Goal: Transaction & Acquisition: Purchase product/service

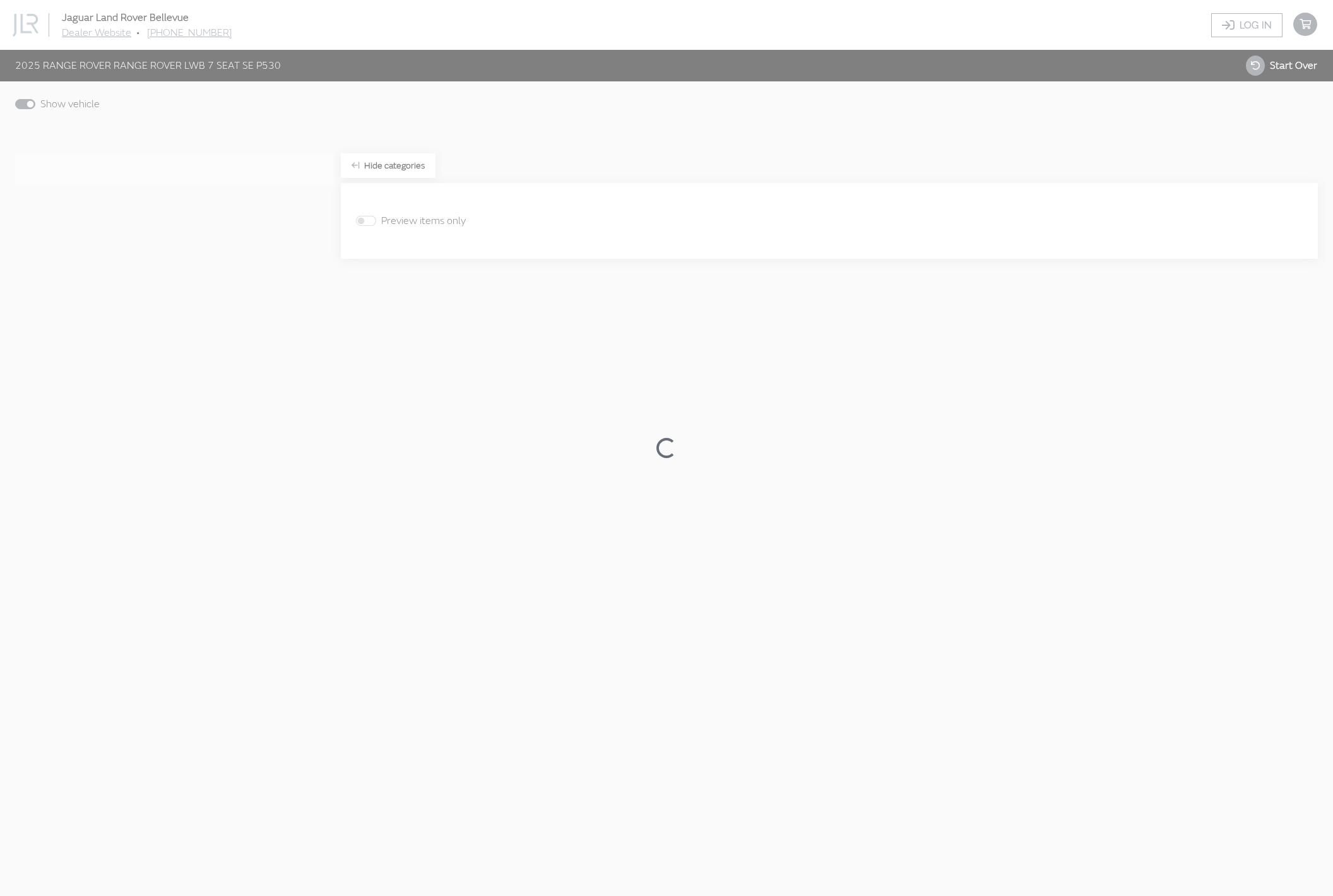
scroll to position [50, 0]
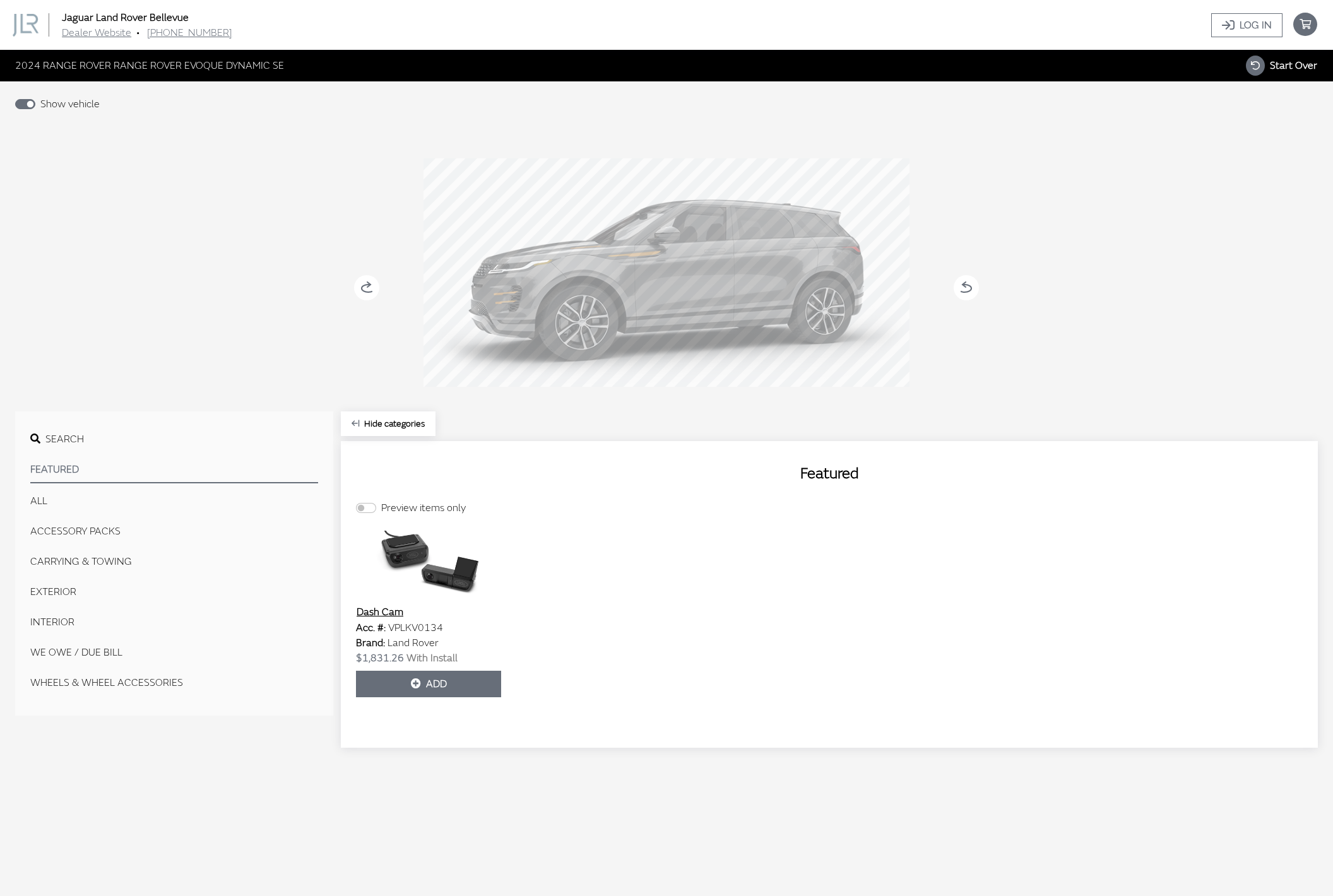
click at [42, 504] on button "All" at bounding box center [174, 501] width 288 height 25
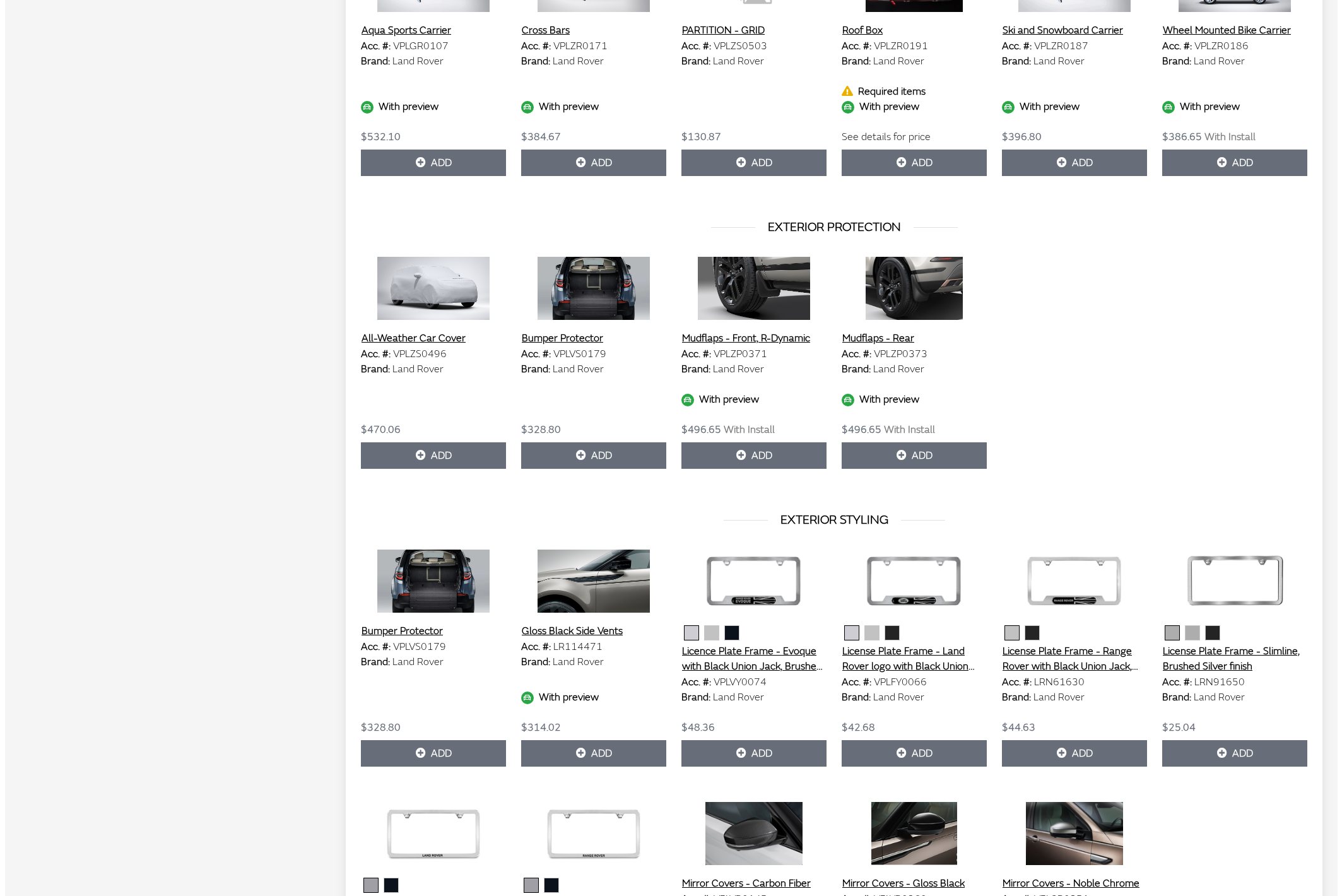
scroll to position [3116, 0]
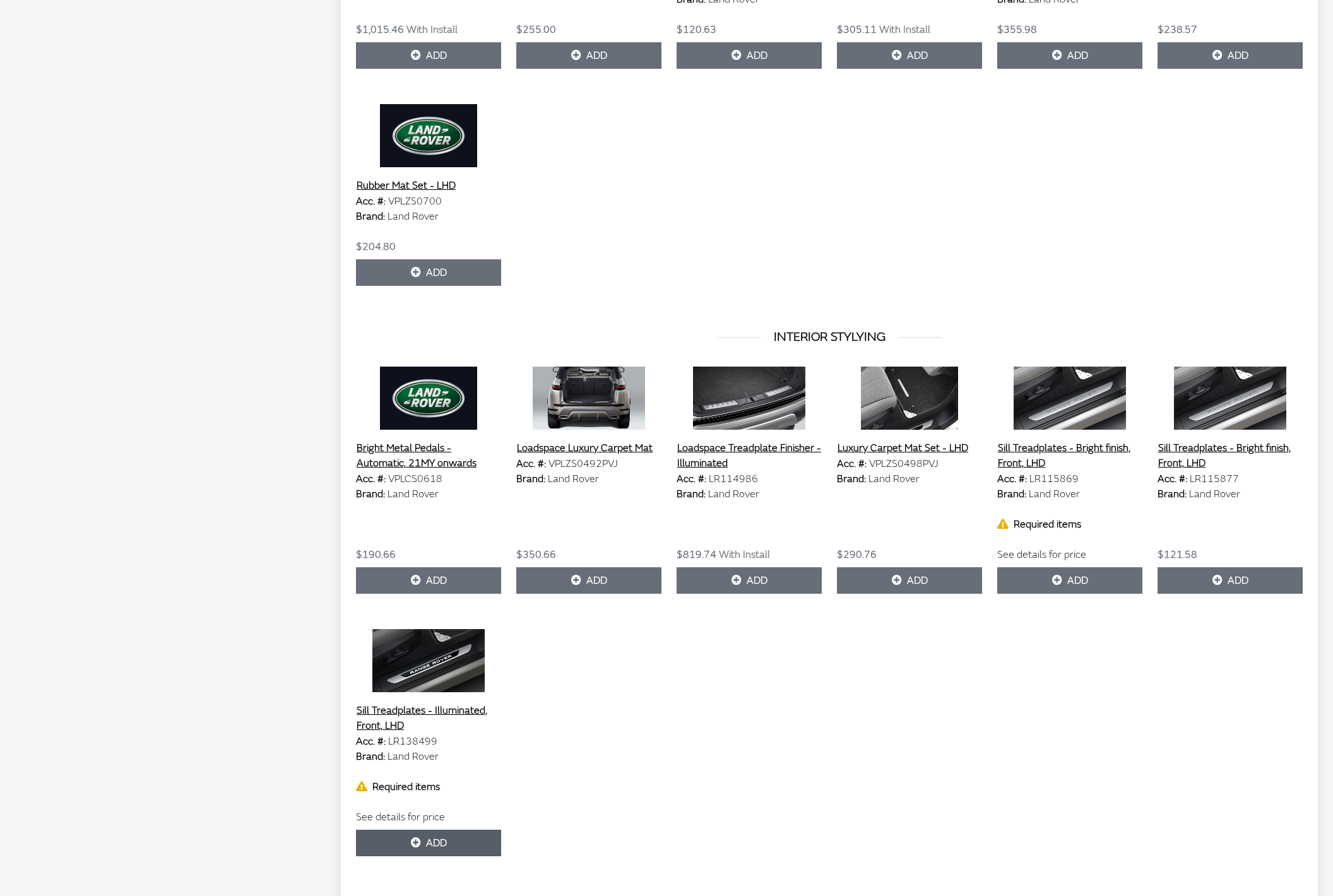
click at [427, 841] on button "Add" at bounding box center [428, 843] width 145 height 27
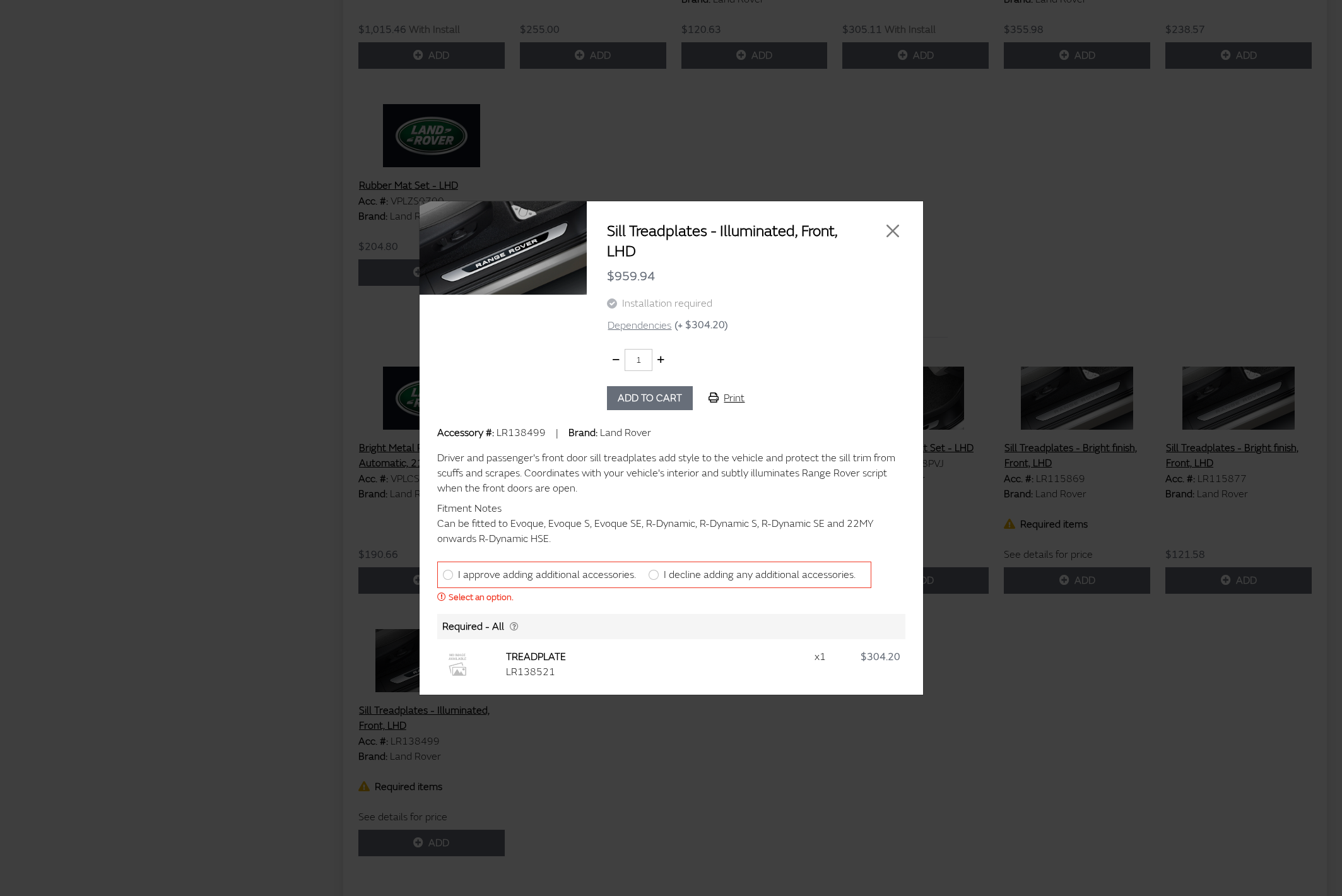
click at [540, 577] on label "I approve adding additional accessories." at bounding box center [546, 575] width 178 height 15
click at [453, 577] on input "I approve adding additional accessories." at bounding box center [448, 575] width 10 height 10
radio input "true"
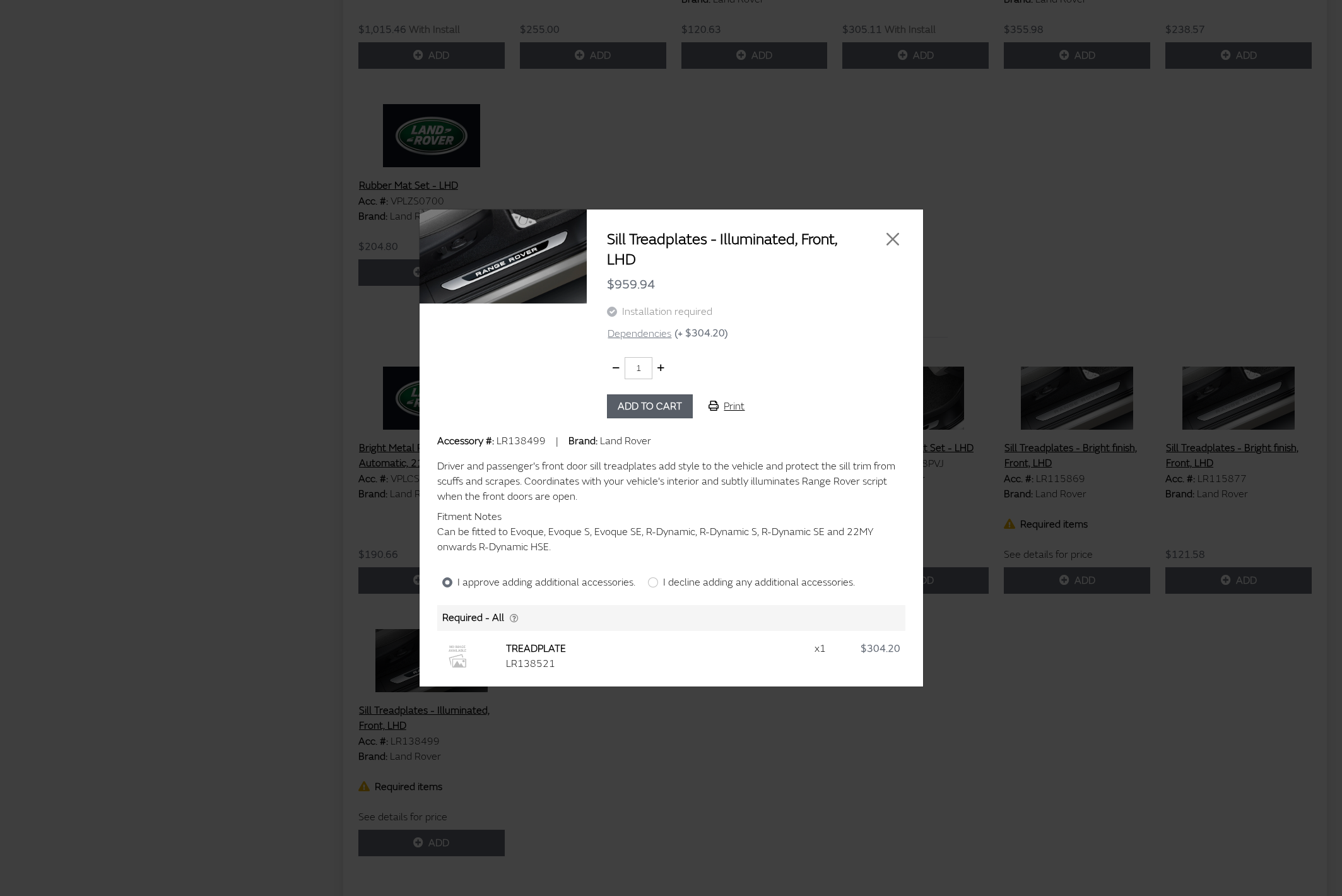
click at [646, 407] on button "Add to cart" at bounding box center [649, 407] width 86 height 24
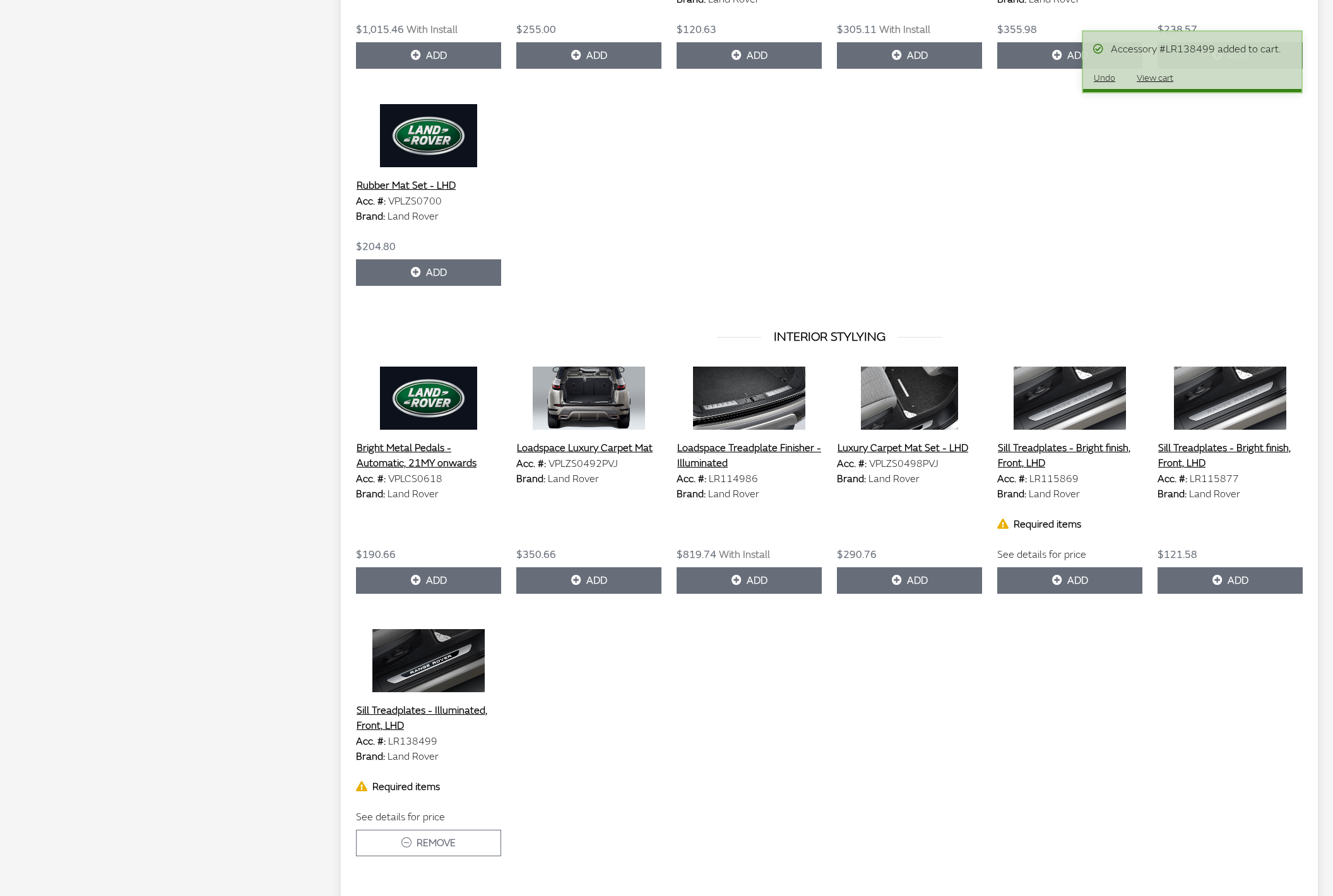
click at [1161, 76] on button "View cart" at bounding box center [1155, 77] width 58 height 22
